Goal: Entertainment & Leisure: Consume media (video, audio)

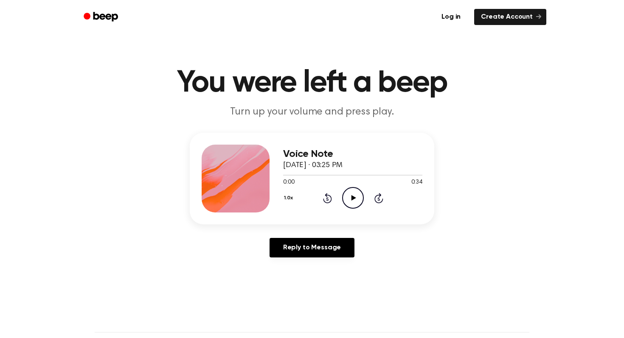
click at [350, 201] on icon "Play Audio" at bounding box center [353, 198] width 22 height 22
click at [349, 202] on icon "Play Audio" at bounding box center [353, 198] width 22 height 22
click at [351, 200] on icon "Play Audio" at bounding box center [353, 198] width 22 height 22
click at [352, 200] on icon at bounding box center [353, 198] width 5 height 6
click at [349, 196] on icon "Play Audio" at bounding box center [353, 198] width 22 height 22
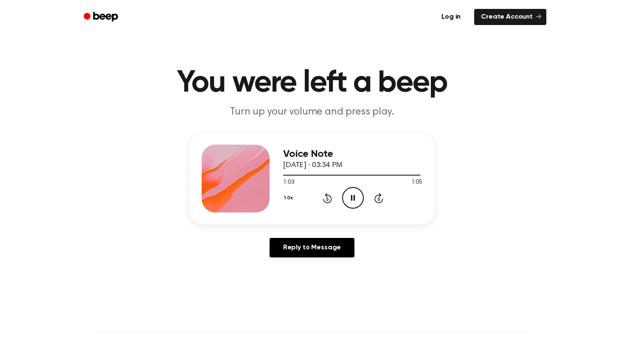
click at [354, 196] on icon at bounding box center [353, 198] width 4 height 6
click at [344, 198] on icon "Play Audio" at bounding box center [353, 198] width 22 height 22
